Goal: Book appointment/travel/reservation

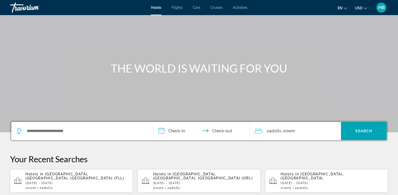
scroll to position [51, 0]
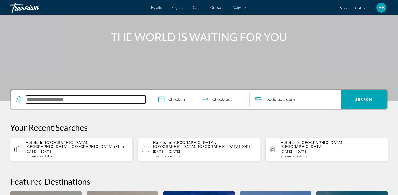
click at [67, 99] on input "Search widget" at bounding box center [85, 100] width 119 height 8
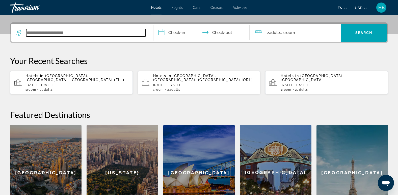
scroll to position [0, 0]
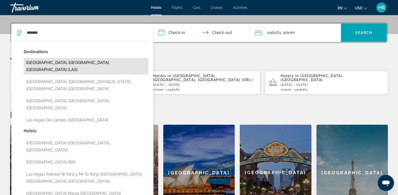
click at [66, 61] on button "Las Vegas, NV, United States (LAS)" at bounding box center [86, 66] width 125 height 17
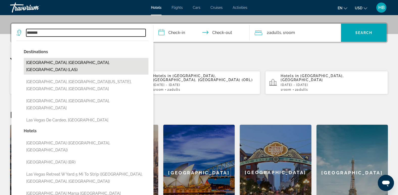
type input "**********"
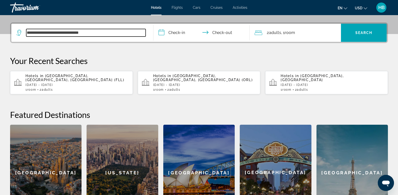
scroll to position [124, 0]
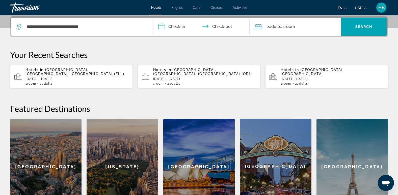
click at [170, 27] on input "**********" at bounding box center [203, 28] width 99 height 20
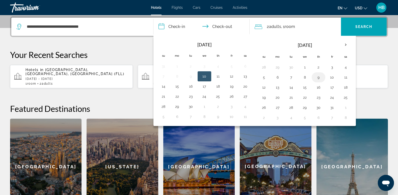
click at [318, 78] on button "9" at bounding box center [319, 77] width 8 height 7
click at [265, 89] on button "12" at bounding box center [264, 87] width 8 height 7
type input "**********"
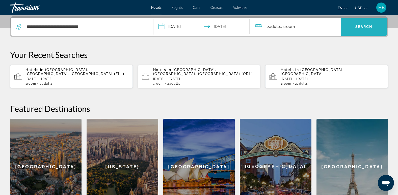
click at [361, 27] on span "Search" at bounding box center [364, 27] width 17 height 4
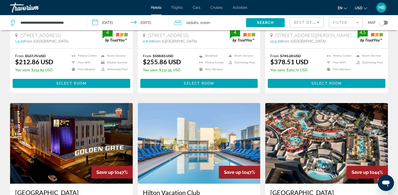
scroll to position [132, 0]
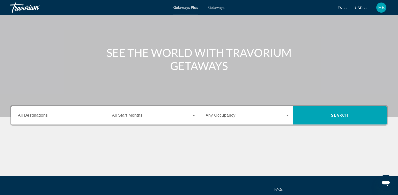
scroll to position [38, 0]
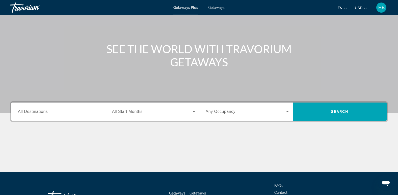
click at [24, 108] on div "Search widget" at bounding box center [59, 112] width 83 height 14
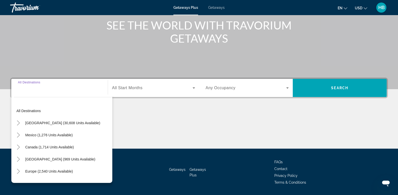
scroll to position [78, 0]
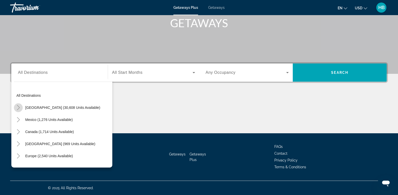
click at [17, 108] on icon "Toggle United States (30,608 units available)" at bounding box center [18, 107] width 5 height 5
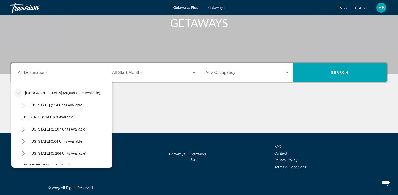
click at [19, 91] on icon "Toggle United States (30,608 units available)" at bounding box center [18, 93] width 5 height 5
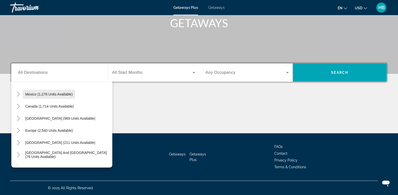
scroll to position [0, 0]
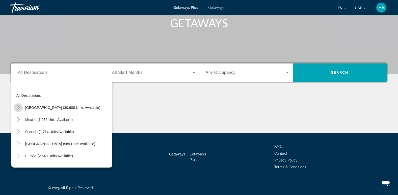
click at [18, 108] on icon "Toggle United States (30,608 units available)" at bounding box center [18, 107] width 5 height 5
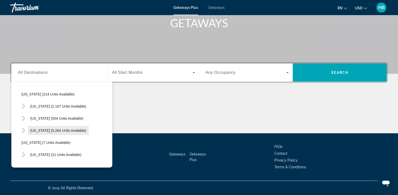
scroll to position [38, 0]
click at [20, 132] on mat-icon "Toggle Florida (5,264 units available)" at bounding box center [23, 130] width 9 height 9
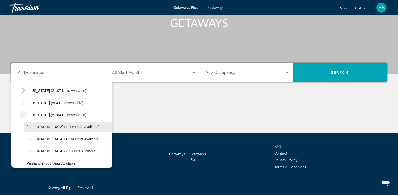
scroll to position [54, 0]
click at [52, 128] on span "[GEOGRAPHIC_DATA] (7,205 units available)" at bounding box center [63, 127] width 73 height 4
type input "**********"
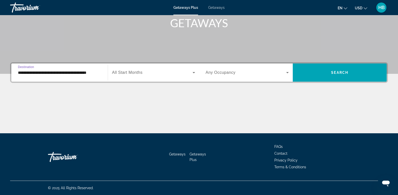
click at [139, 73] on span "All Start Months" at bounding box center [127, 72] width 31 height 4
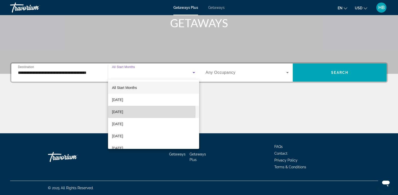
click at [123, 112] on span "[DATE]" at bounding box center [117, 112] width 11 height 6
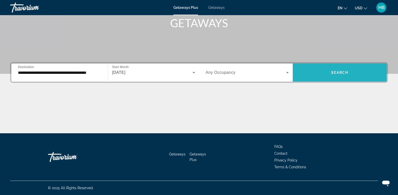
click at [342, 74] on span "Search" at bounding box center [339, 73] width 17 height 4
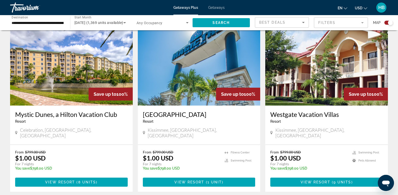
scroll to position [551, 0]
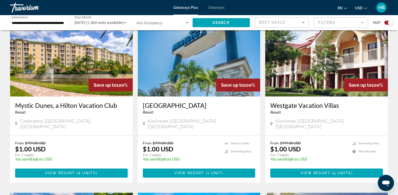
click at [79, 59] on img "Main content" at bounding box center [71, 56] width 123 height 81
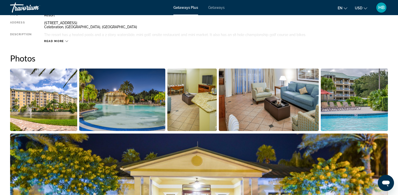
scroll to position [193, 0]
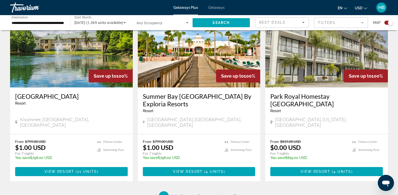
scroll to position [793, 0]
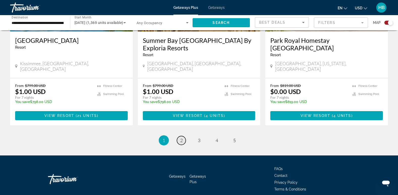
click at [179, 136] on link "page 2" at bounding box center [181, 140] width 9 height 9
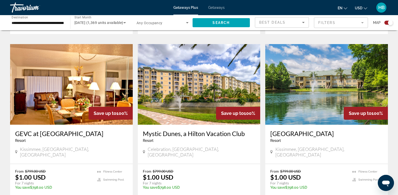
scroll to position [337, 0]
click at [203, 79] on img "Main content" at bounding box center [199, 84] width 123 height 81
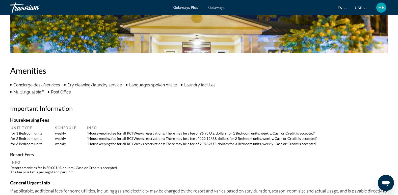
scroll to position [337, 0]
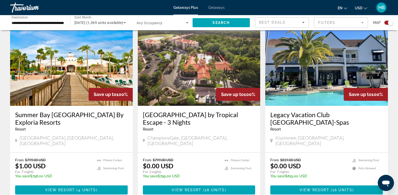
scroll to position [711, 0]
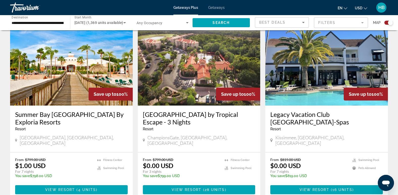
click at [214, 56] on img "Main content" at bounding box center [199, 65] width 123 height 81
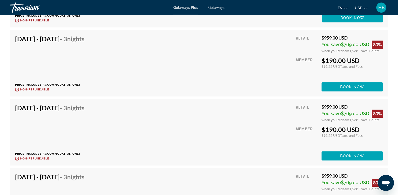
scroll to position [1063, 0]
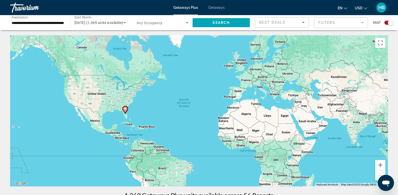
click at [215, 8] on span "Getaways" at bounding box center [216, 8] width 16 height 4
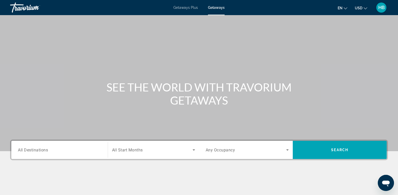
click at [43, 150] on span "All Destinations" at bounding box center [33, 150] width 30 height 5
click at [43, 150] on input "Destination All Destinations" at bounding box center [59, 150] width 83 height 6
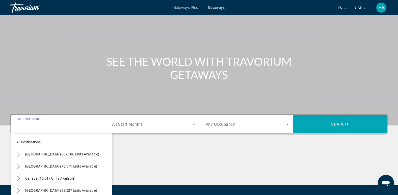
scroll to position [78, 0]
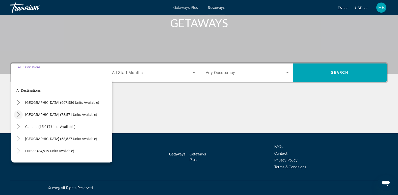
click at [18, 114] on icon "Toggle Mexico (73,571 units available)" at bounding box center [18, 114] width 5 height 5
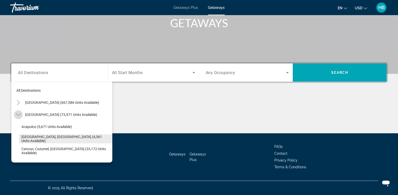
scroll to position [27, 0]
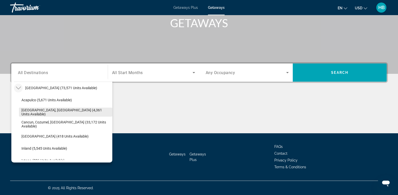
click at [61, 111] on span "[GEOGRAPHIC_DATA], [GEOGRAPHIC_DATA] (4,361 units available)" at bounding box center [65, 112] width 88 height 8
type input "**********"
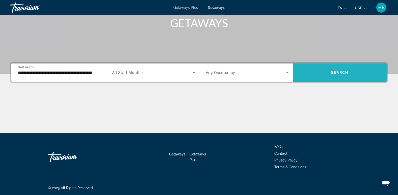
click at [344, 72] on span "Search" at bounding box center [339, 73] width 17 height 4
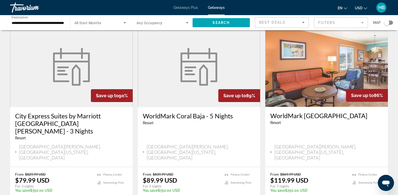
scroll to position [613, 0]
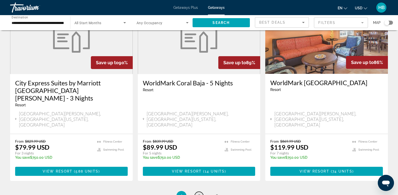
click at [198, 194] on span "2" at bounding box center [199, 197] width 3 height 6
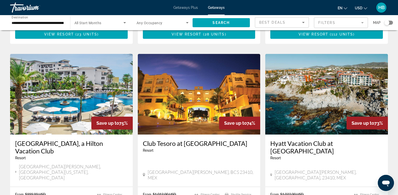
scroll to position [372, 0]
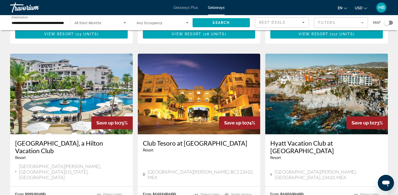
click at [88, 61] on img "Main content" at bounding box center [71, 94] width 123 height 81
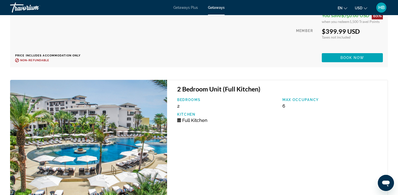
scroll to position [3762, 0]
